Goal: Information Seeking & Learning: Learn about a topic

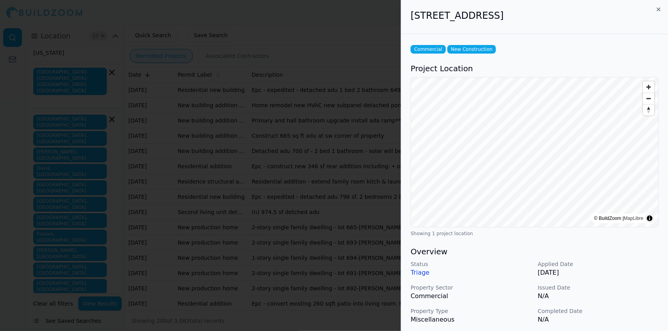
scroll to position [949, 0]
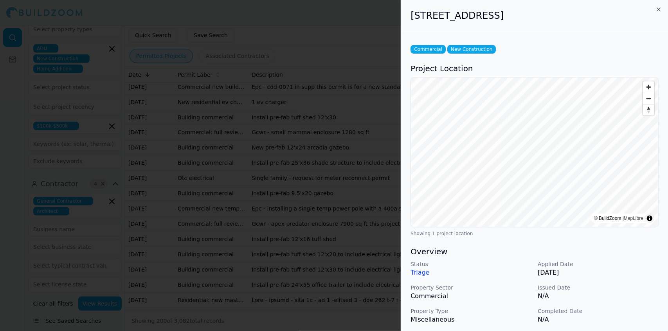
click at [328, 96] on div at bounding box center [334, 165] width 668 height 331
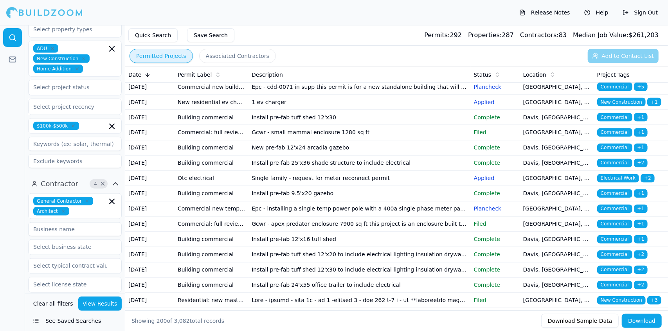
drag, startPoint x: 346, startPoint y: 91, endPoint x: 336, endPoint y: 95, distance: 10.9
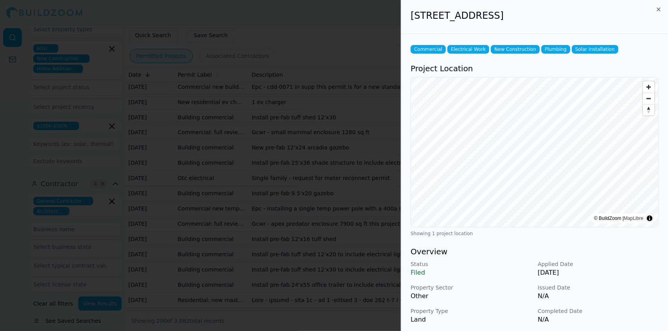
click at [640, 307] on p "Completed Date" at bounding box center [598, 311] width 121 height 8
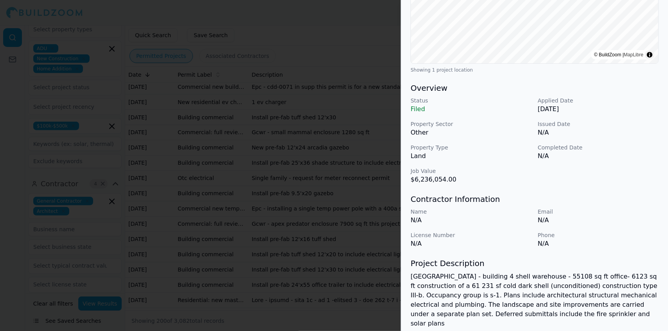
scroll to position [165, 0]
click at [629, 296] on p "[GEOGRAPHIC_DATA] - building 4 shell warehouse - 55108 sq ft office- 6123 sq ft…" at bounding box center [534, 299] width 248 height 56
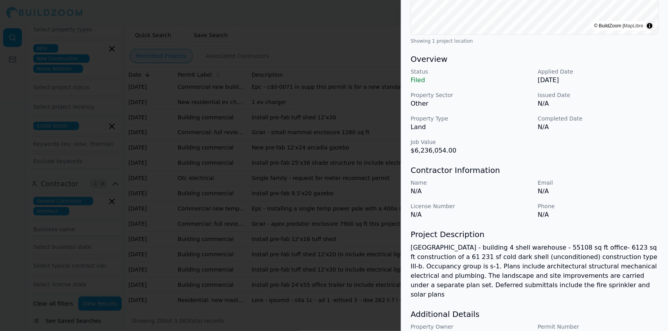
scroll to position [193, 0]
click at [633, 169] on h3 "Contractor Information" at bounding box center [534, 170] width 248 height 11
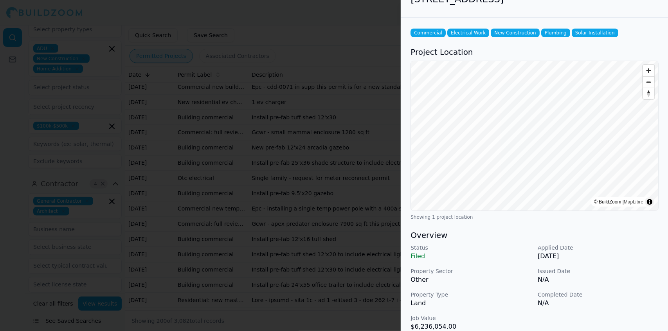
scroll to position [0, 0]
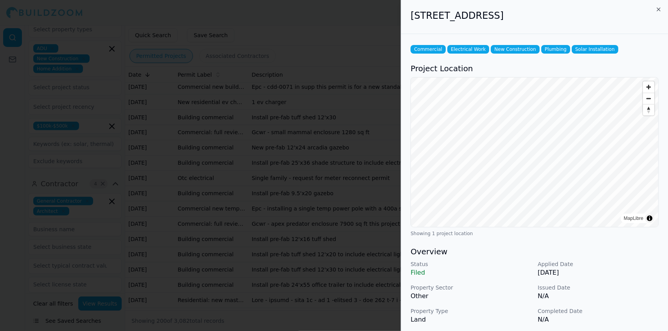
drag, startPoint x: 290, startPoint y: 86, endPoint x: 266, endPoint y: 78, distance: 25.0
click at [266, 78] on div at bounding box center [334, 165] width 668 height 331
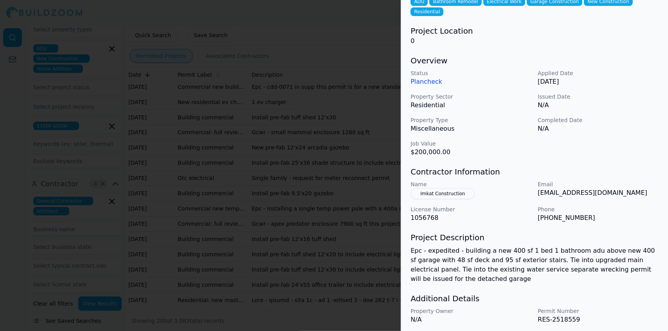
scroll to position [54, 0]
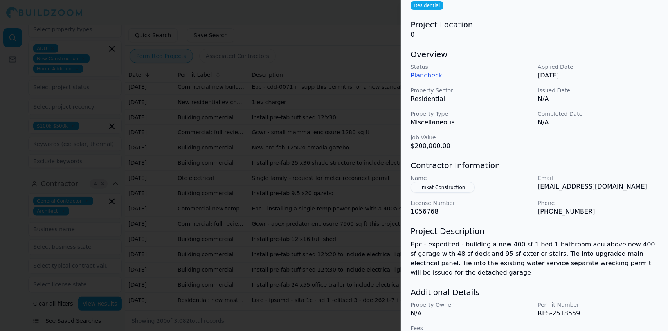
click at [451, 182] on button "Imkat Construction" at bounding box center [442, 187] width 64 height 11
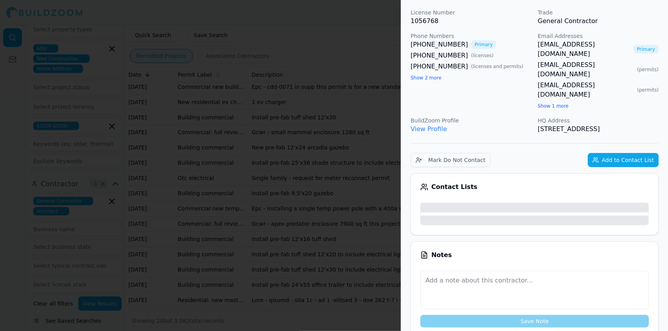
scroll to position [73, 0]
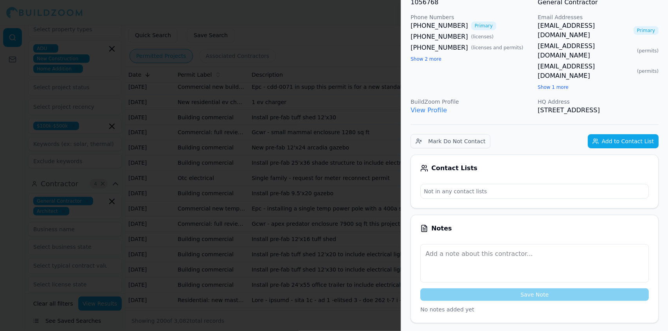
click at [387, 181] on div at bounding box center [334, 165] width 668 height 331
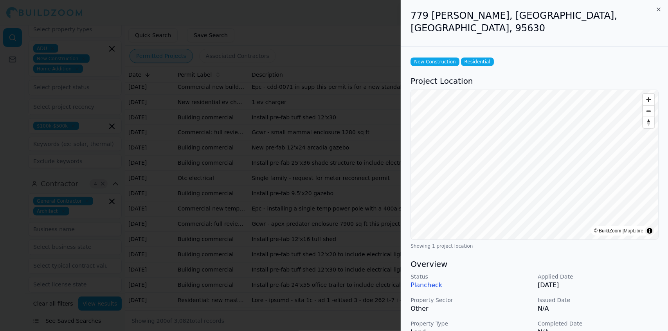
click at [618, 304] on p "N/A" at bounding box center [598, 308] width 121 height 9
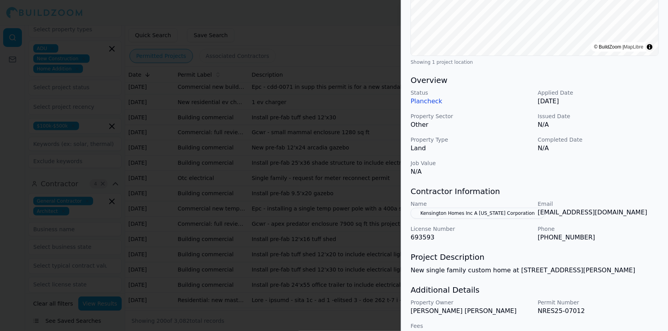
scroll to position [189, 0]
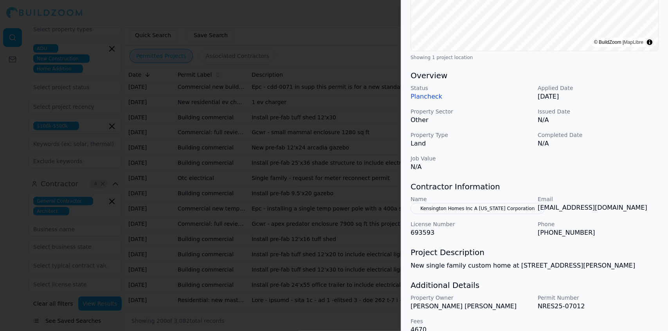
click at [471, 203] on button "Kensington Homes Inc A [US_STATE] Corporation" at bounding box center [477, 208] width 134 height 11
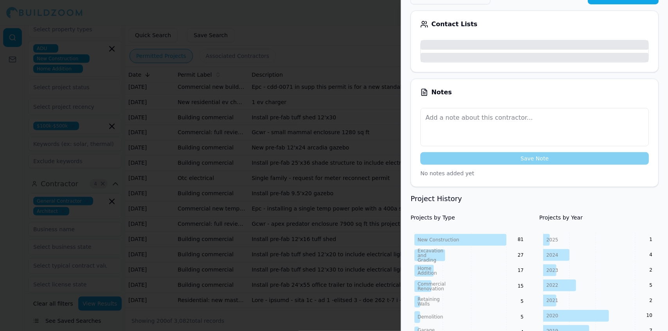
scroll to position [207, 0]
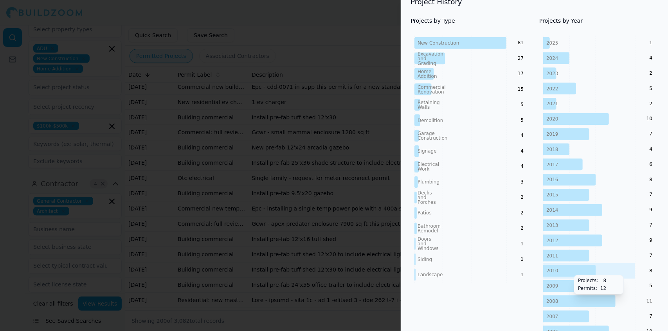
scroll to position [365, 0]
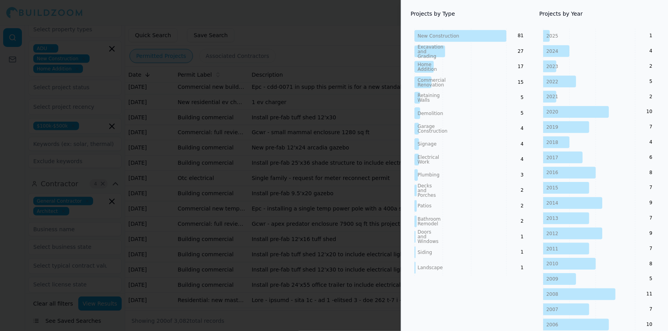
drag, startPoint x: 362, startPoint y: 171, endPoint x: 346, endPoint y: 171, distance: 16.4
click at [346, 171] on div at bounding box center [334, 165] width 668 height 331
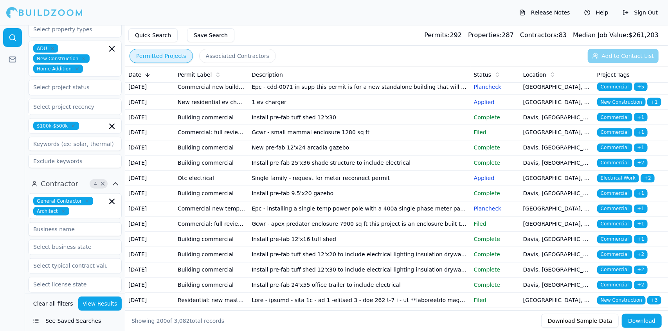
drag, startPoint x: 312, startPoint y: 178, endPoint x: 308, endPoint y: 177, distance: 4.8
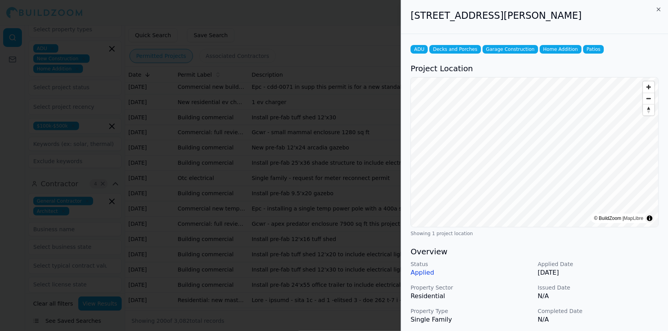
click at [629, 305] on div "Status Applied Applied Date [DATE] Property Sector Residential Issued Date N/A …" at bounding box center [534, 304] width 248 height 88
click at [650, 262] on p "Applied Date" at bounding box center [598, 264] width 121 height 8
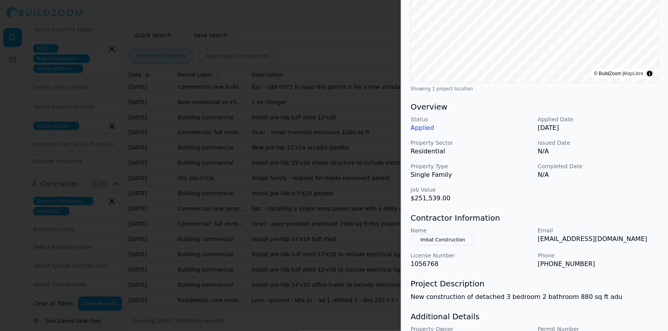
scroll to position [171, 0]
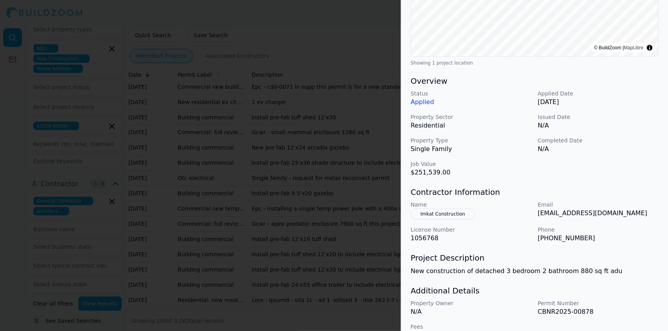
click at [616, 299] on div "Additional Details Property Owner N/A Permit Number CBNR2025-00878 Fees 1366" at bounding box center [534, 312] width 248 height 55
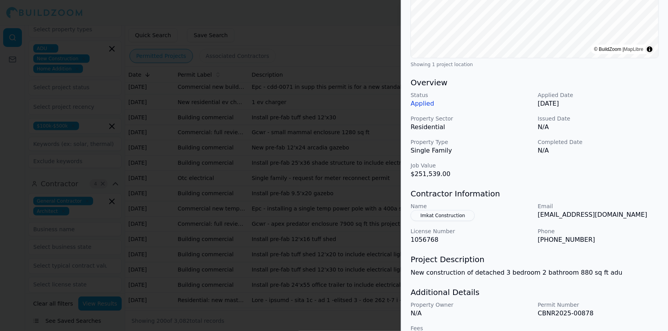
scroll to position [189, 0]
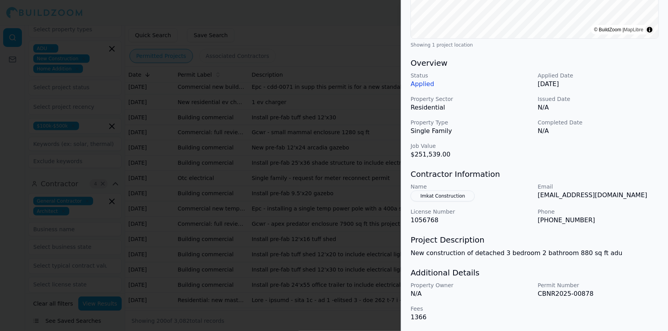
click at [624, 292] on p "CBNR2025-00878" at bounding box center [598, 293] width 121 height 9
click at [618, 296] on p "CBNR2025-00878" at bounding box center [598, 293] width 121 height 9
click at [617, 297] on p "CBNR2025-00878" at bounding box center [598, 293] width 121 height 9
click at [629, 274] on h3 "Additional Details" at bounding box center [534, 272] width 248 height 11
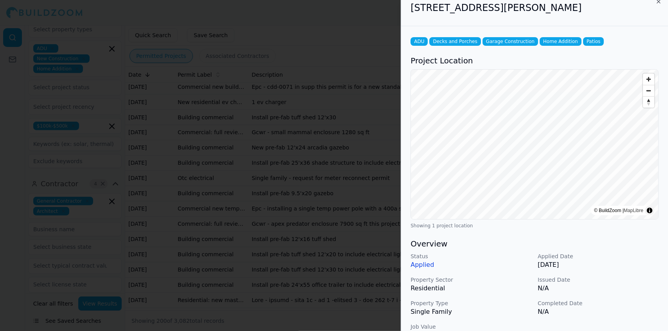
scroll to position [0, 0]
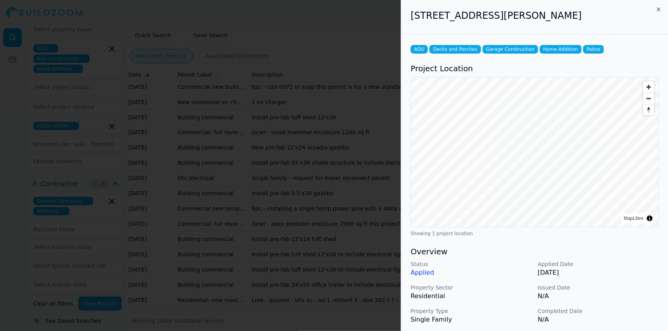
drag, startPoint x: 318, startPoint y: 97, endPoint x: 298, endPoint y: 113, distance: 25.1
click at [298, 113] on div at bounding box center [334, 165] width 668 height 331
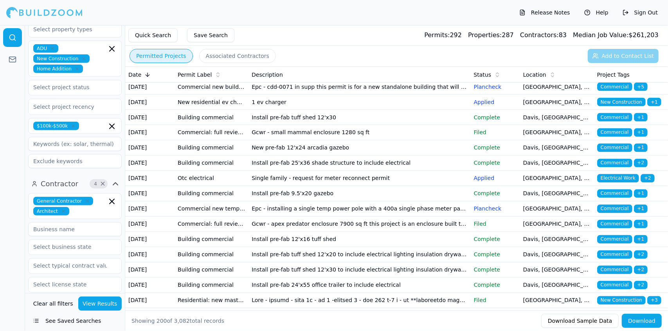
click at [144, 73] on icon at bounding box center [147, 75] width 6 height 6
